Goal: Information Seeking & Learning: Learn about a topic

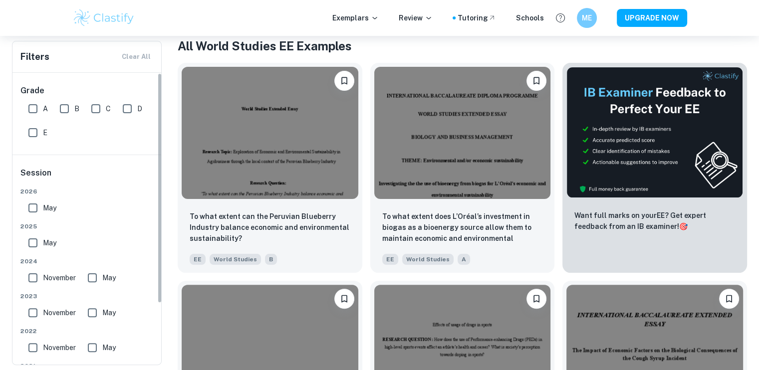
scroll to position [200, 0]
click at [33, 113] on input "A" at bounding box center [33, 109] width 20 height 20
checkbox input "true"
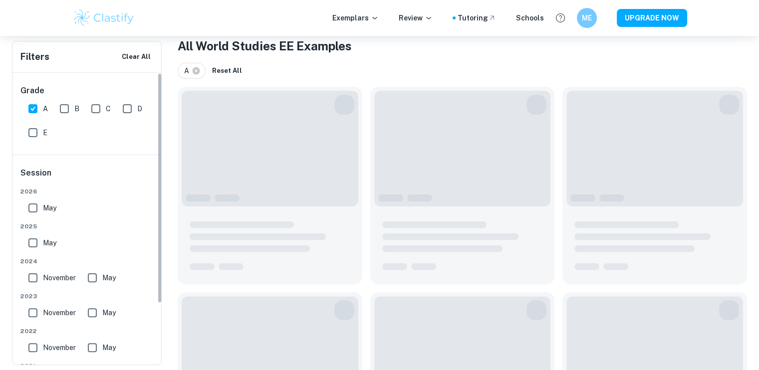
click at [64, 115] on input "B" at bounding box center [64, 109] width 20 height 20
checkbox input "true"
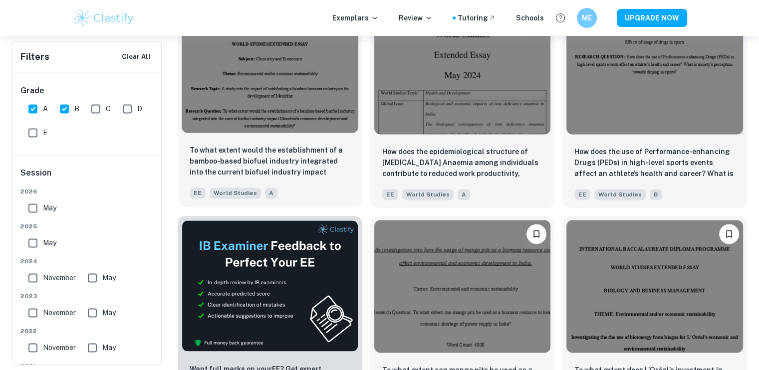
scroll to position [1397, 0]
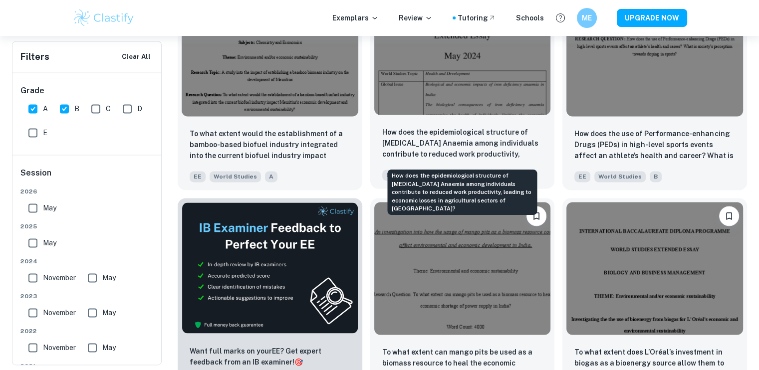
click at [467, 141] on p "How does the epidemiological structure of [MEDICAL_DATA] Anaemia among individu…" at bounding box center [462, 144] width 161 height 34
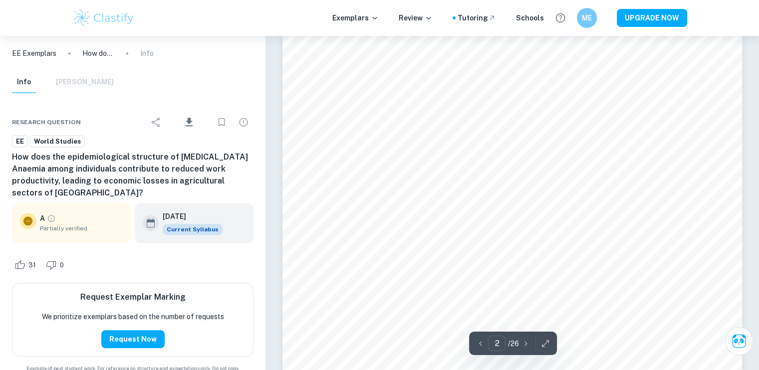
scroll to position [799, 0]
type input "4"
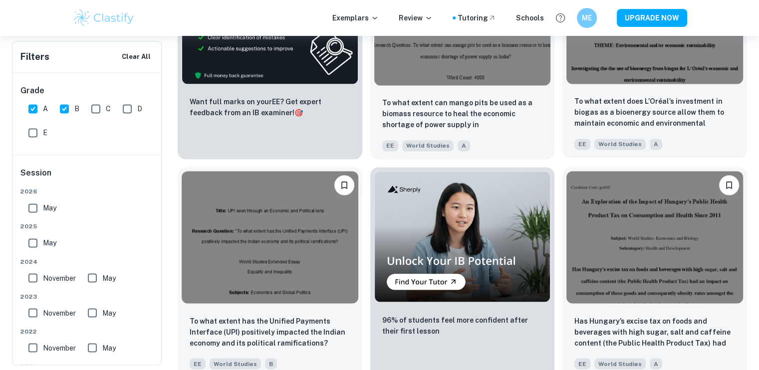
scroll to position [1697, 0]
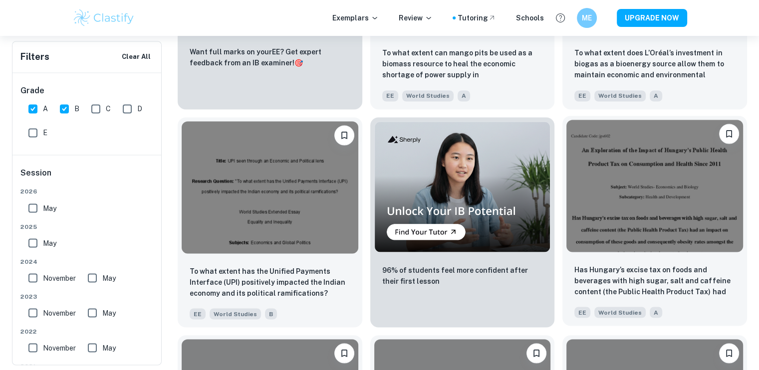
click at [649, 175] on img at bounding box center [654, 186] width 177 height 132
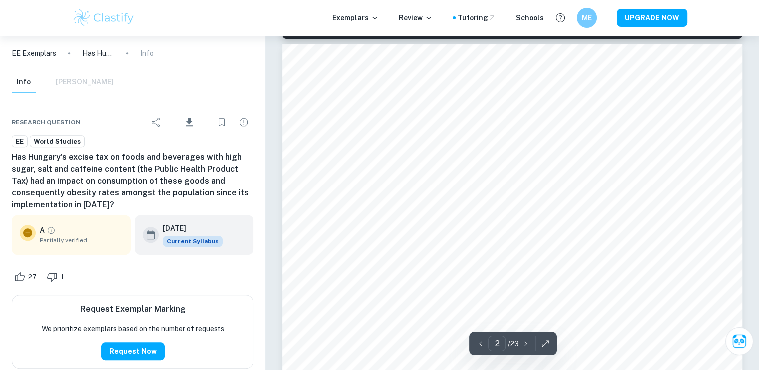
scroll to position [749, 0]
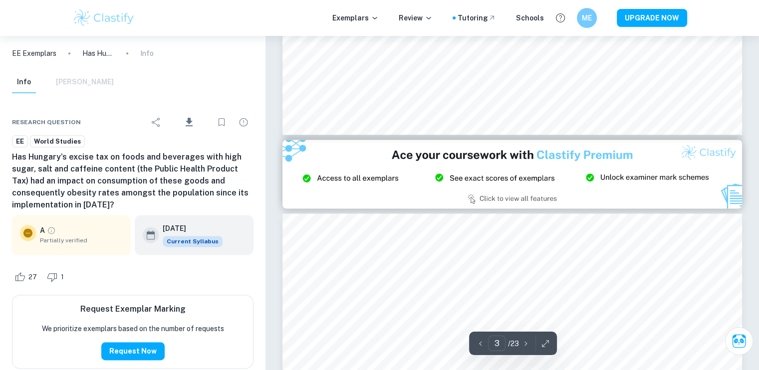
type input "2"
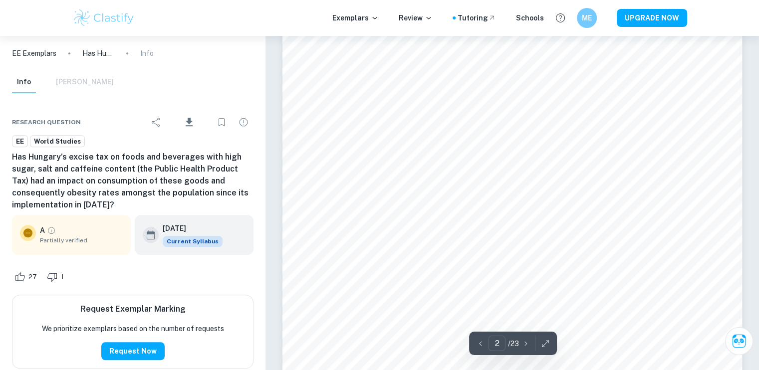
scroll to position [799, 0]
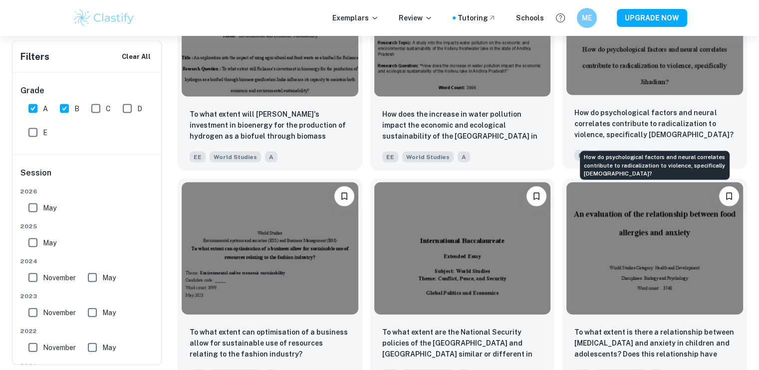
scroll to position [2096, 0]
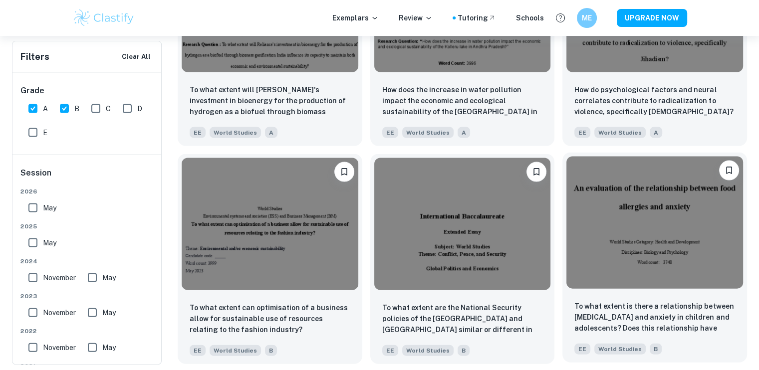
click at [654, 221] on img at bounding box center [654, 223] width 177 height 132
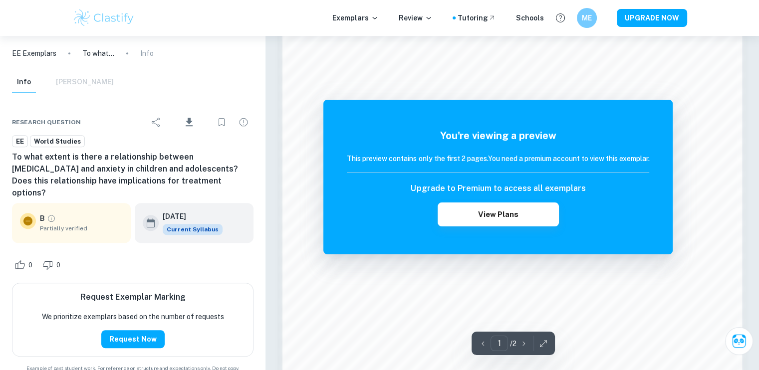
scroll to position [725, 0]
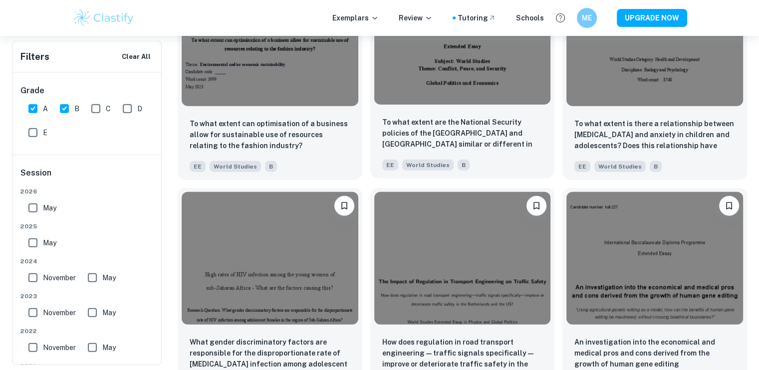
scroll to position [2396, 0]
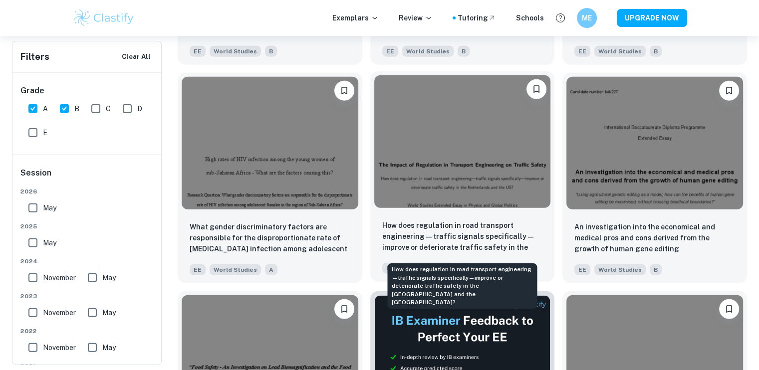
click at [470, 232] on p "How does regulation in road transport engineering—traffic signals specifically—…" at bounding box center [462, 237] width 161 height 34
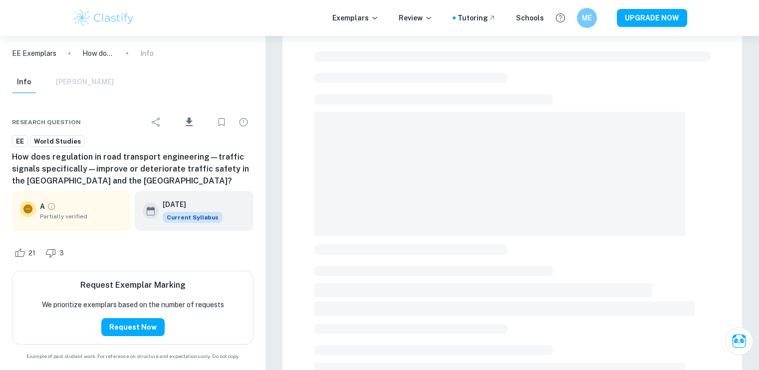
scroll to position [50, 0]
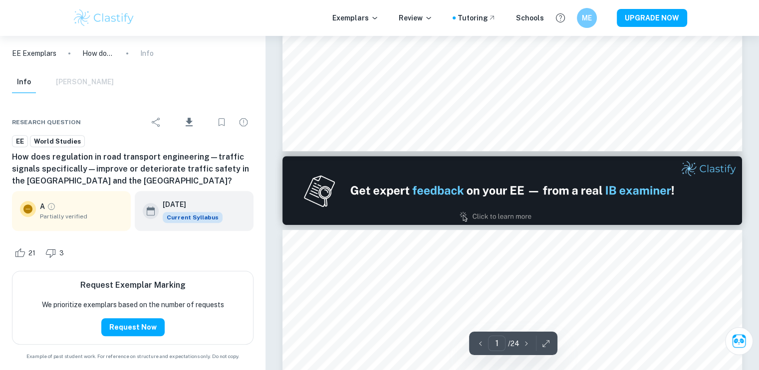
type input "2"
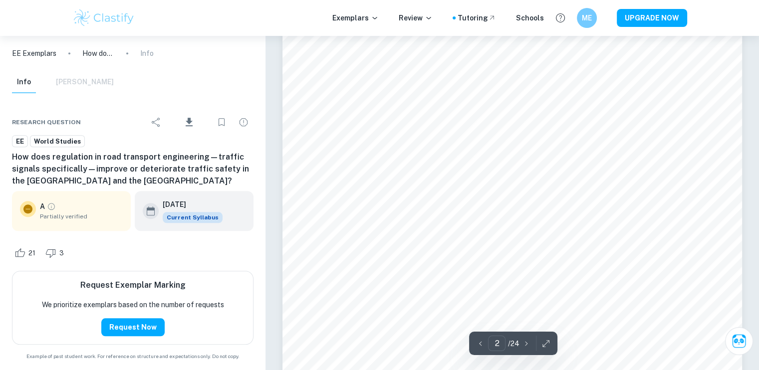
scroll to position [848, 0]
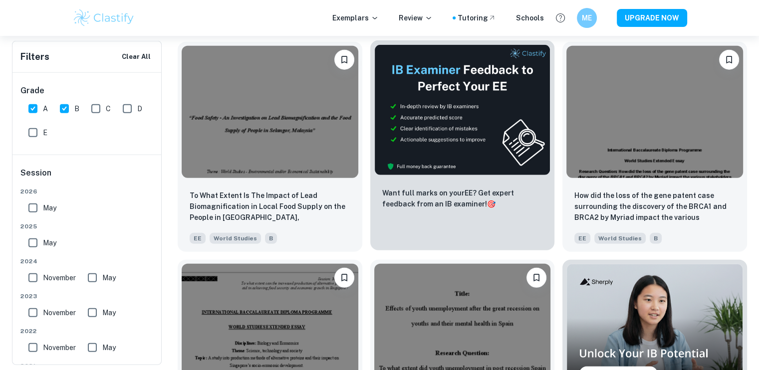
scroll to position [2795, 0]
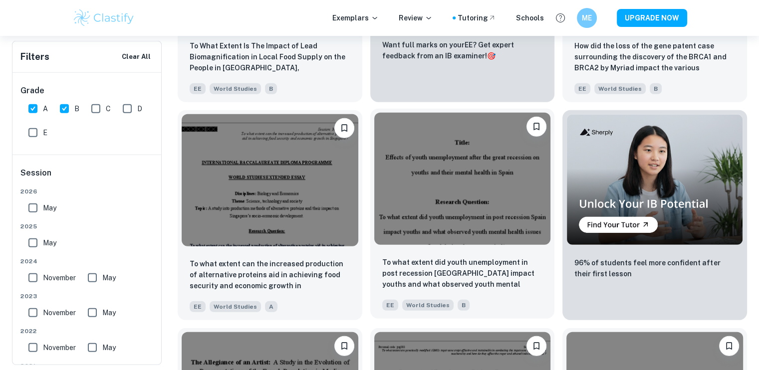
click at [467, 220] on img at bounding box center [462, 179] width 177 height 132
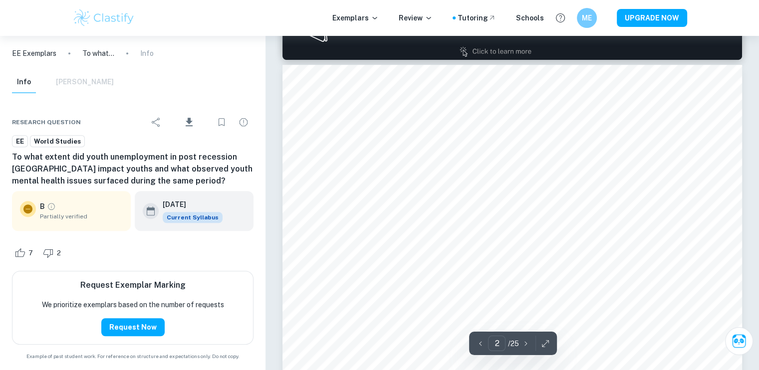
scroll to position [535, 0]
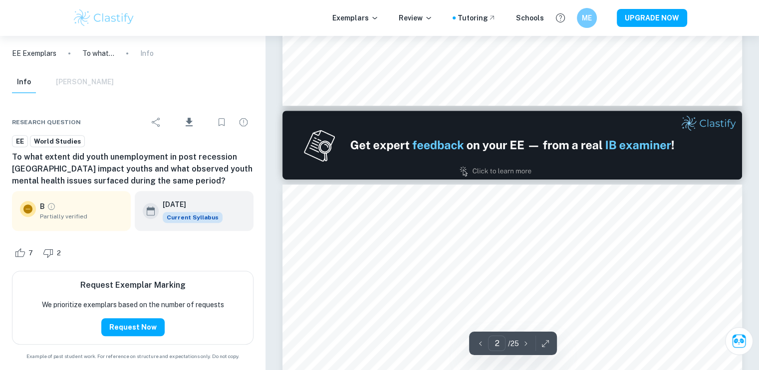
type input "1"
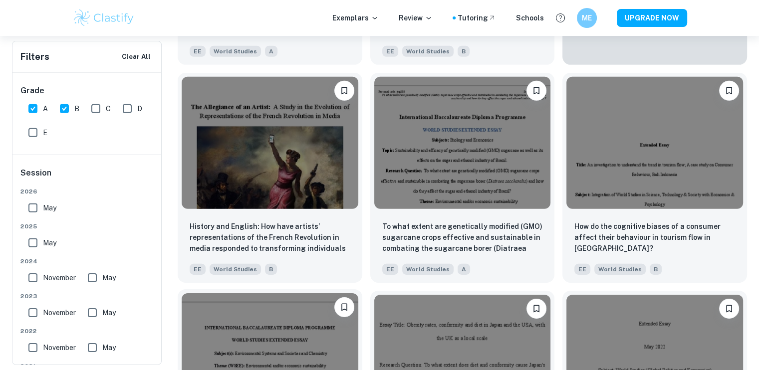
scroll to position [3045, 0]
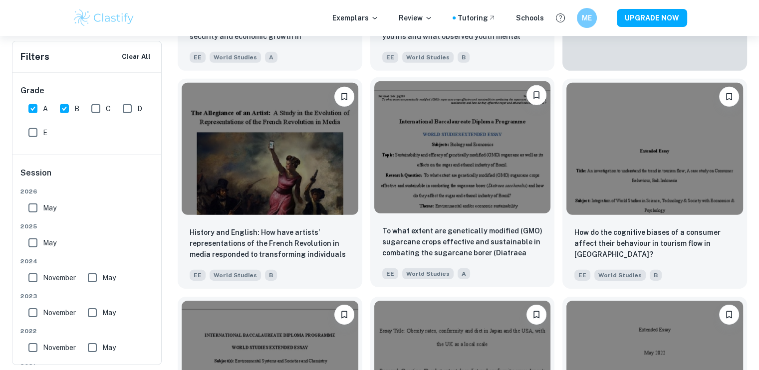
click at [443, 201] on img at bounding box center [462, 147] width 177 height 132
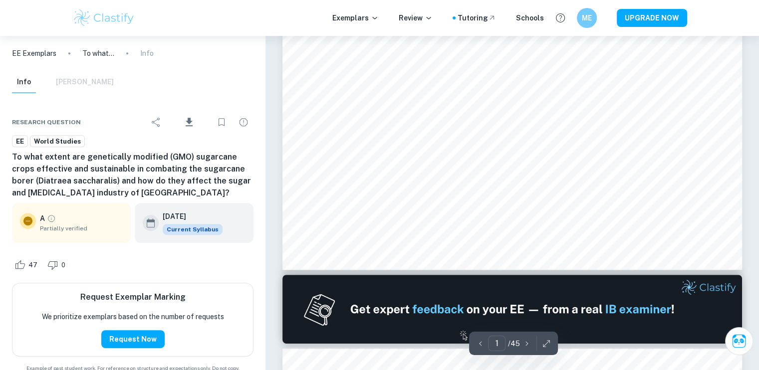
type input "2"
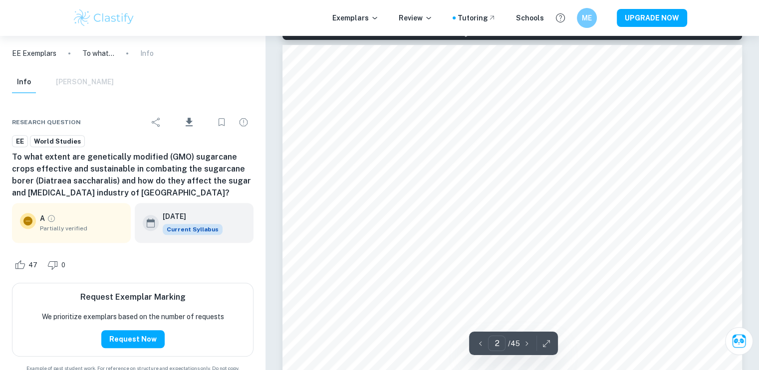
scroll to position [749, 0]
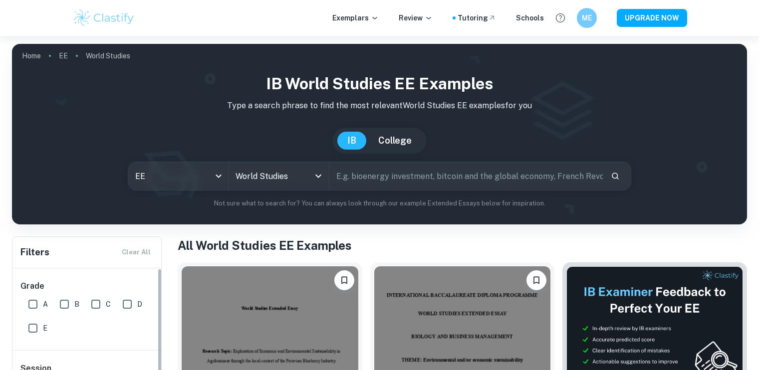
scroll to position [250, 0]
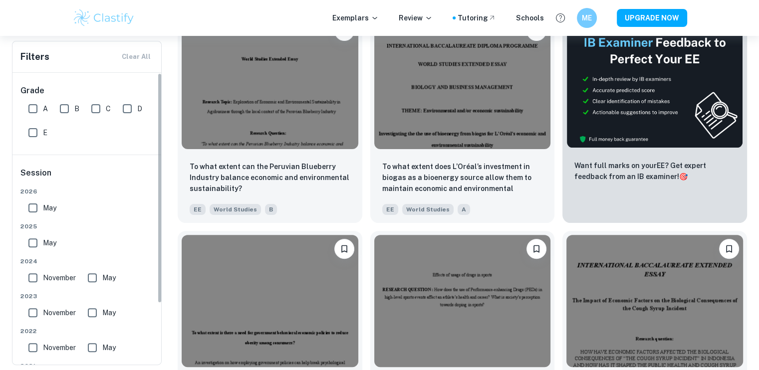
click at [34, 107] on input "A" at bounding box center [33, 109] width 20 height 20
checkbox input "true"
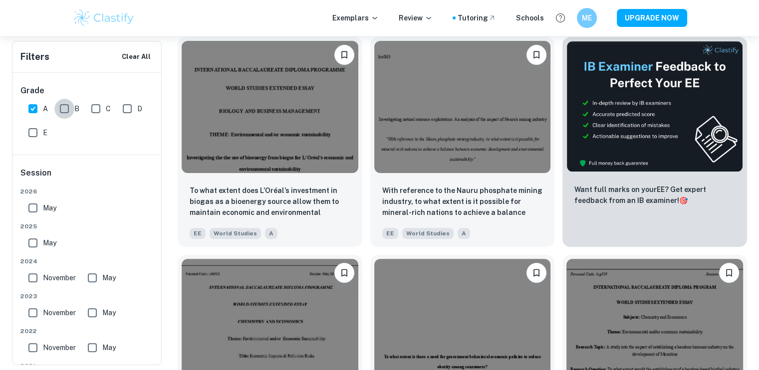
click at [68, 112] on input "B" at bounding box center [64, 109] width 20 height 20
checkbox input "true"
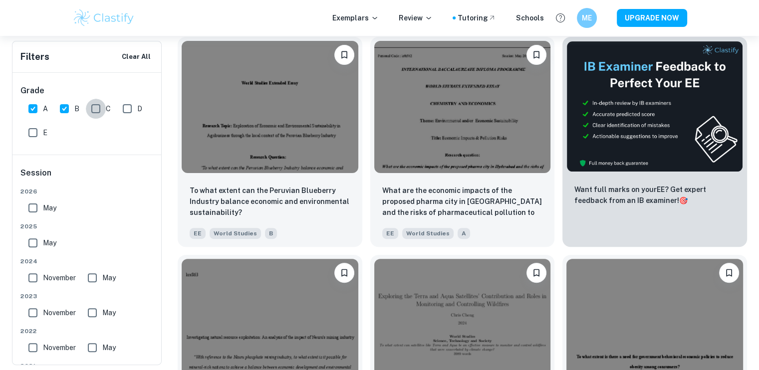
click at [90, 111] on input "C" at bounding box center [96, 109] width 20 height 20
checkbox input "true"
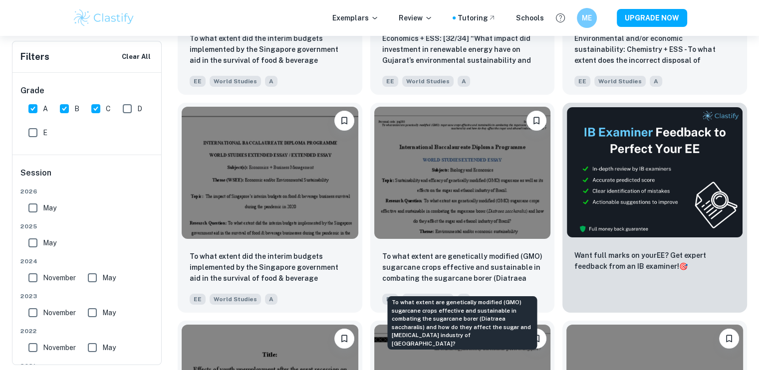
scroll to position [3693, 0]
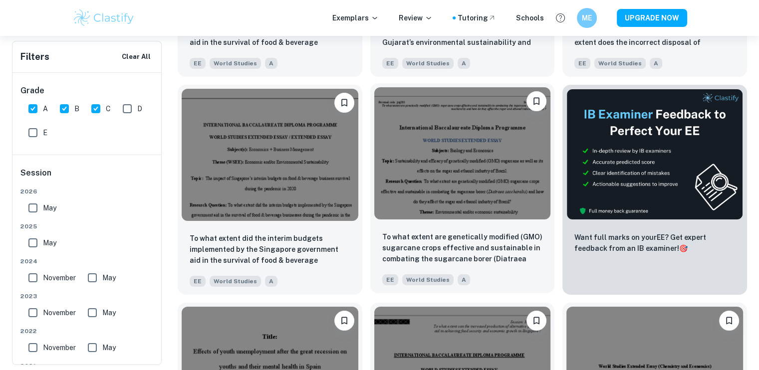
click at [441, 175] on img at bounding box center [462, 153] width 177 height 132
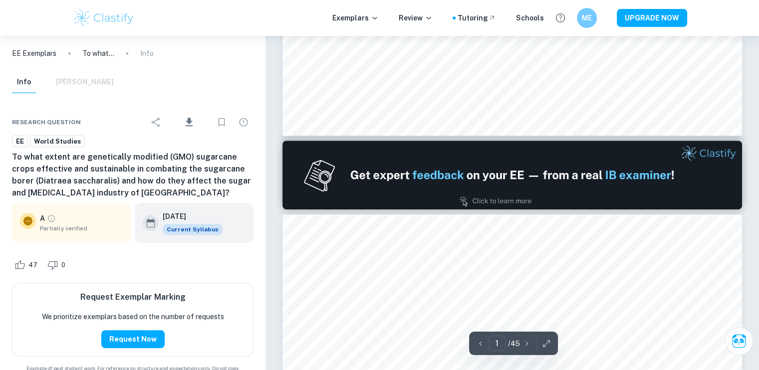
type input "2"
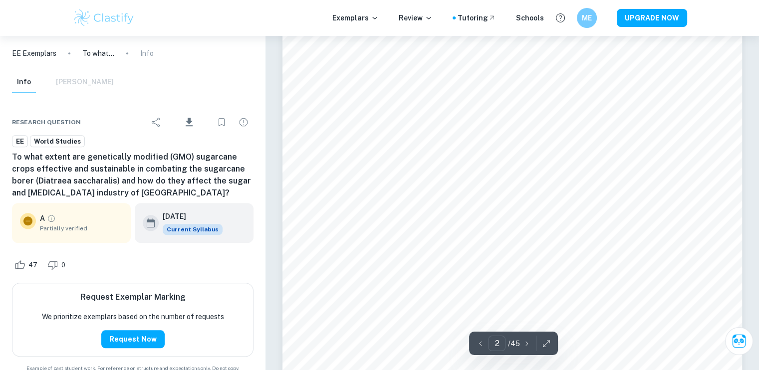
scroll to position [948, 0]
